Goal: Information Seeking & Learning: Understand process/instructions

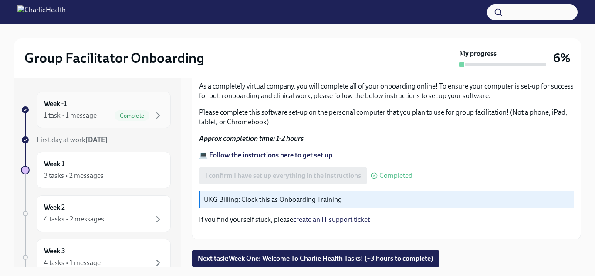
click at [127, 99] on div "Week -1 1 task • 1 message Complete" at bounding box center [103, 110] width 119 height 22
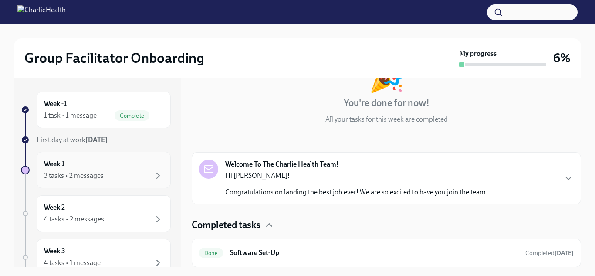
click at [151, 162] on div "Week 1 3 tasks • 2 messages" at bounding box center [103, 170] width 119 height 22
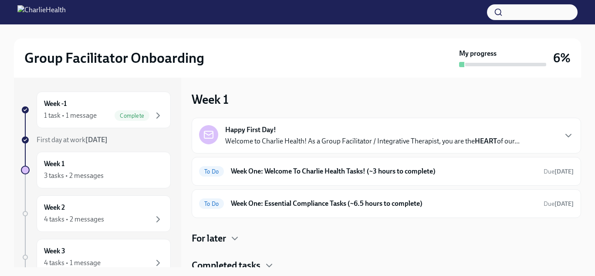
click at [383, 144] on p "Welcome to Charlie Health! As a Group Facilitator / Integrative Therapist, you …" at bounding box center [372, 141] width 295 height 10
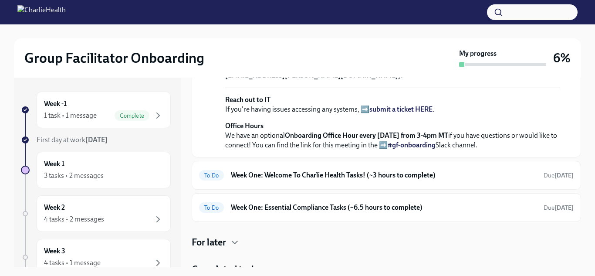
scroll to position [380, 0]
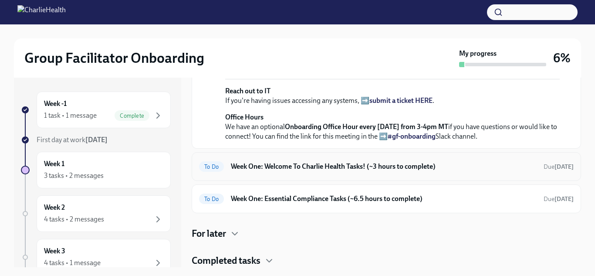
click at [319, 171] on h6 "Week One: Welcome To Charlie Health Tasks! (~3 hours to complete)" at bounding box center [384, 167] width 306 height 10
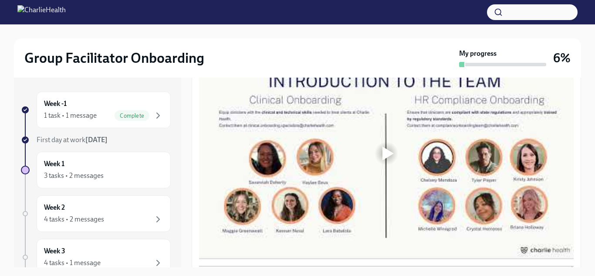
scroll to position [492, 0]
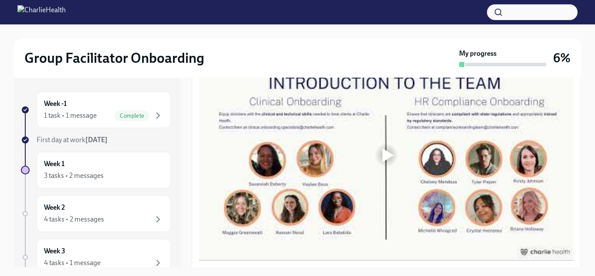
click at [380, 157] on div at bounding box center [387, 155] width 28 height 28
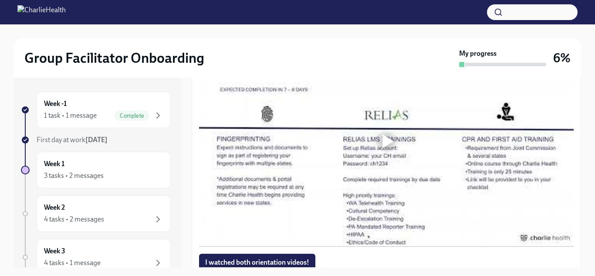
scroll to position [726, 0]
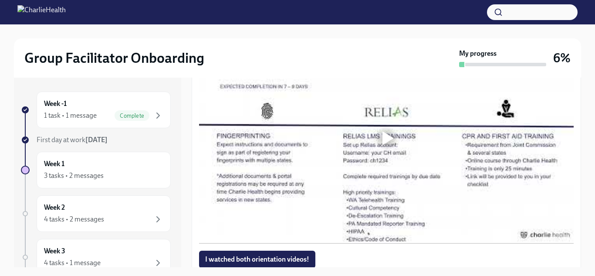
click at [387, 142] on div at bounding box center [388, 138] width 11 height 14
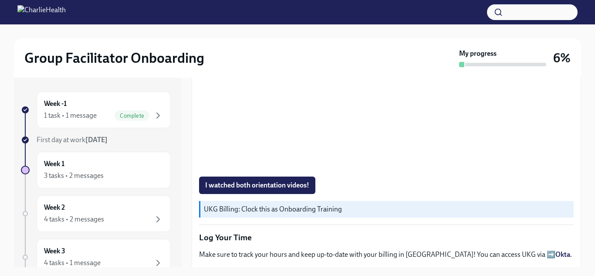
scroll to position [804, 0]
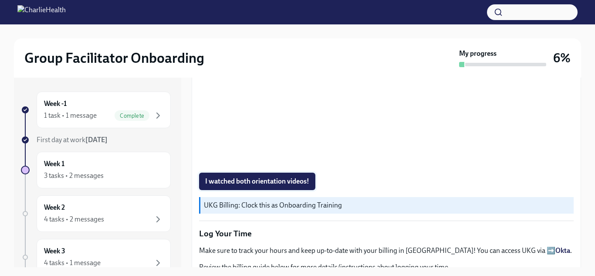
click at [297, 178] on span "I watched both orientation videos!" at bounding box center [257, 181] width 104 height 9
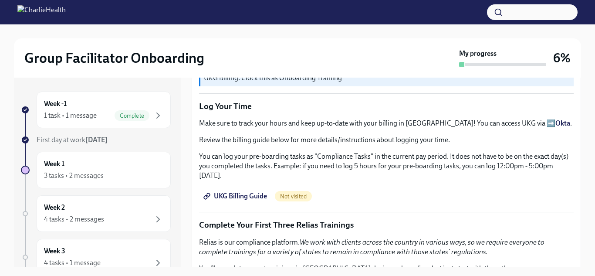
scroll to position [934, 0]
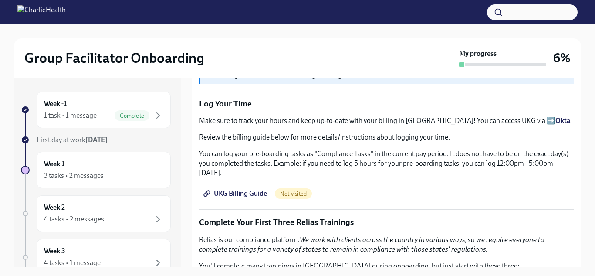
click at [246, 189] on span "UKG Billing Guide" at bounding box center [236, 193] width 62 height 9
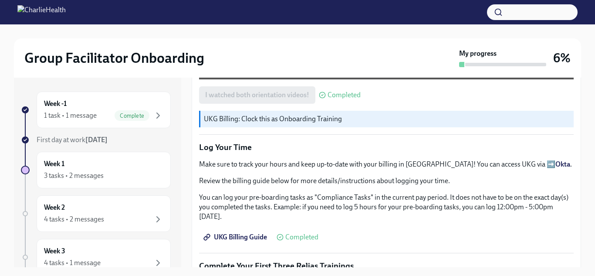
scroll to position [892, 0]
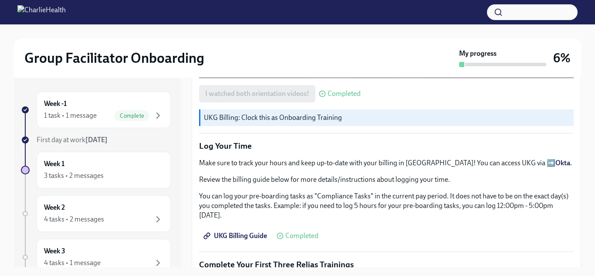
click at [253, 231] on span "UKG Billing Guide" at bounding box center [236, 235] width 62 height 9
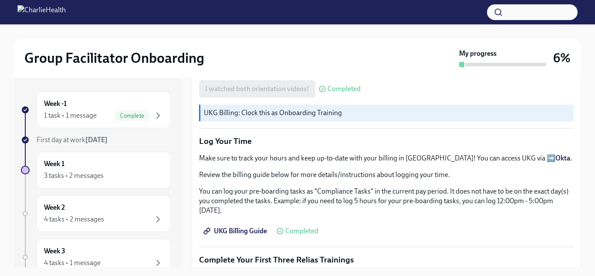
scroll to position [896, 0]
click at [556, 158] on strong "Okta" at bounding box center [563, 158] width 15 height 8
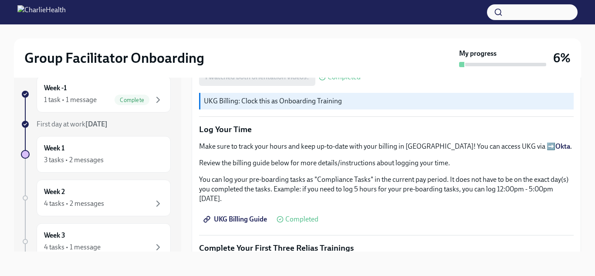
scroll to position [892, 0]
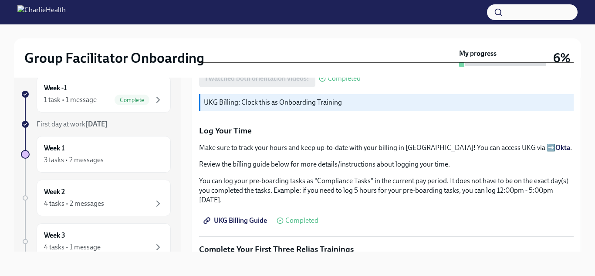
click at [240, 216] on span "UKG Billing Guide" at bounding box center [236, 220] width 62 height 9
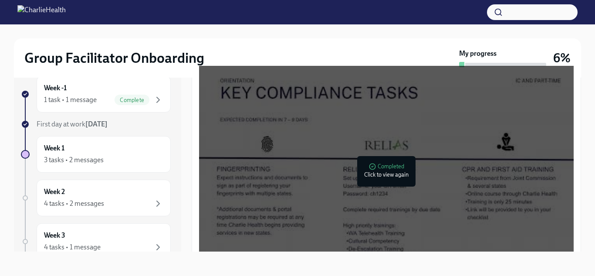
scroll to position [609, 0]
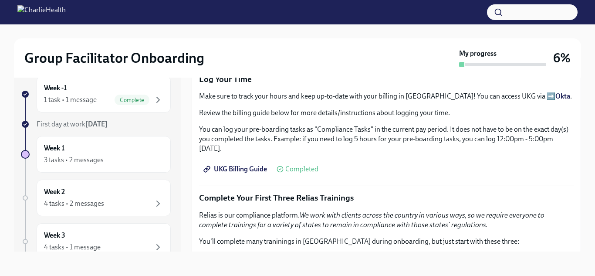
scroll to position [953, 0]
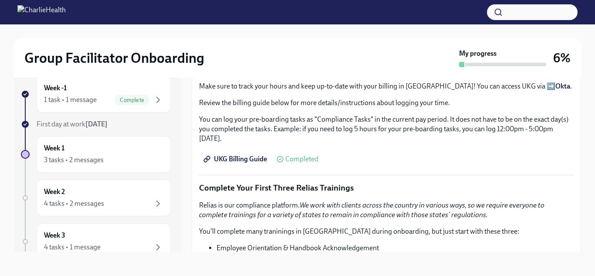
click at [229, 155] on span "UKG Billing Guide" at bounding box center [236, 159] width 62 height 9
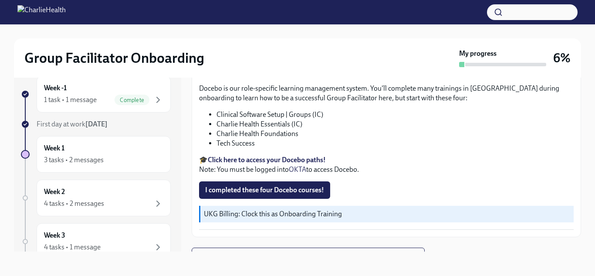
scroll to position [1211, 0]
